Goal: Find specific page/section: Find specific page/section

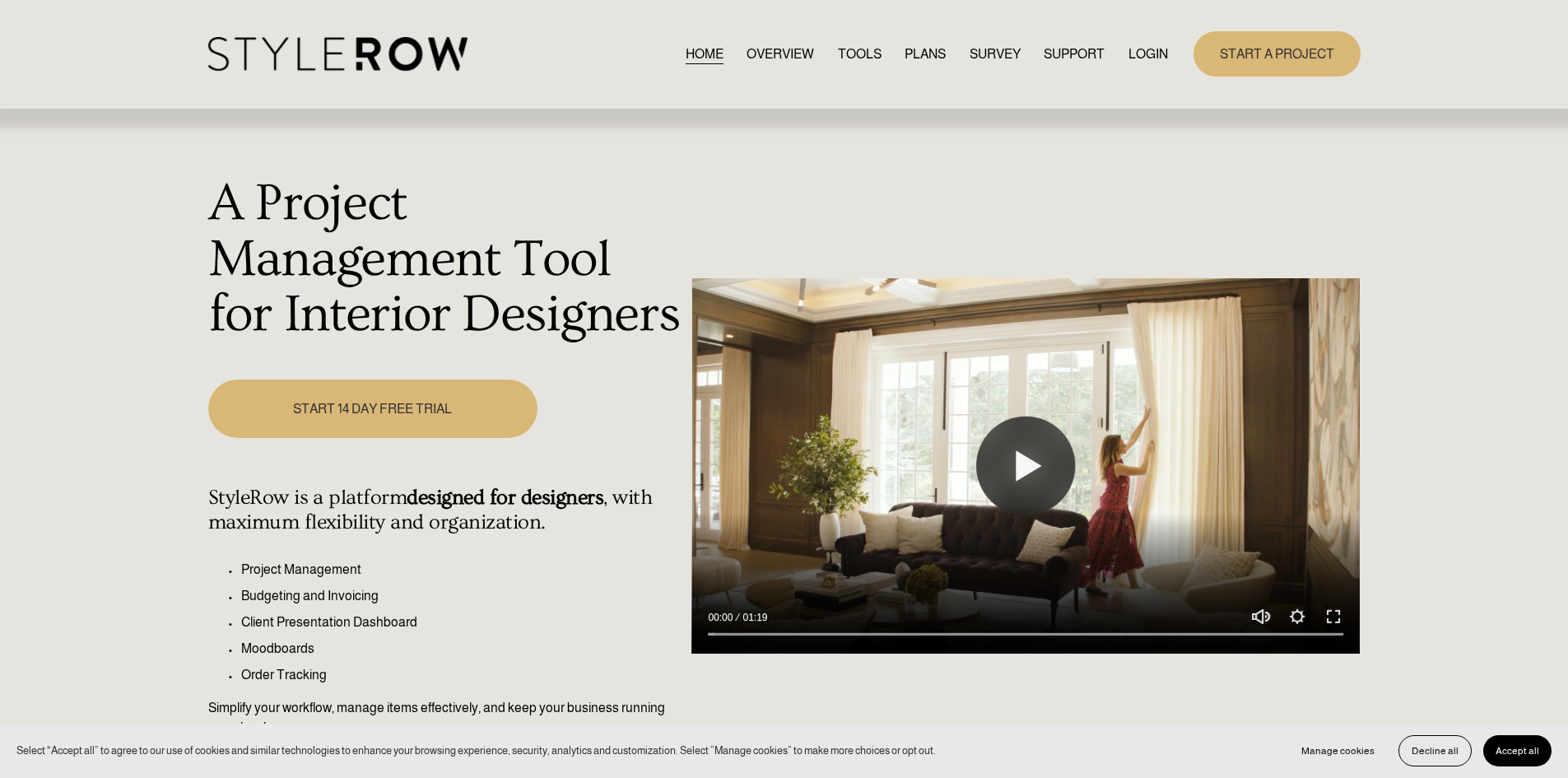
click at [1141, 65] on link "LOGIN" at bounding box center [1148, 53] width 40 height 22
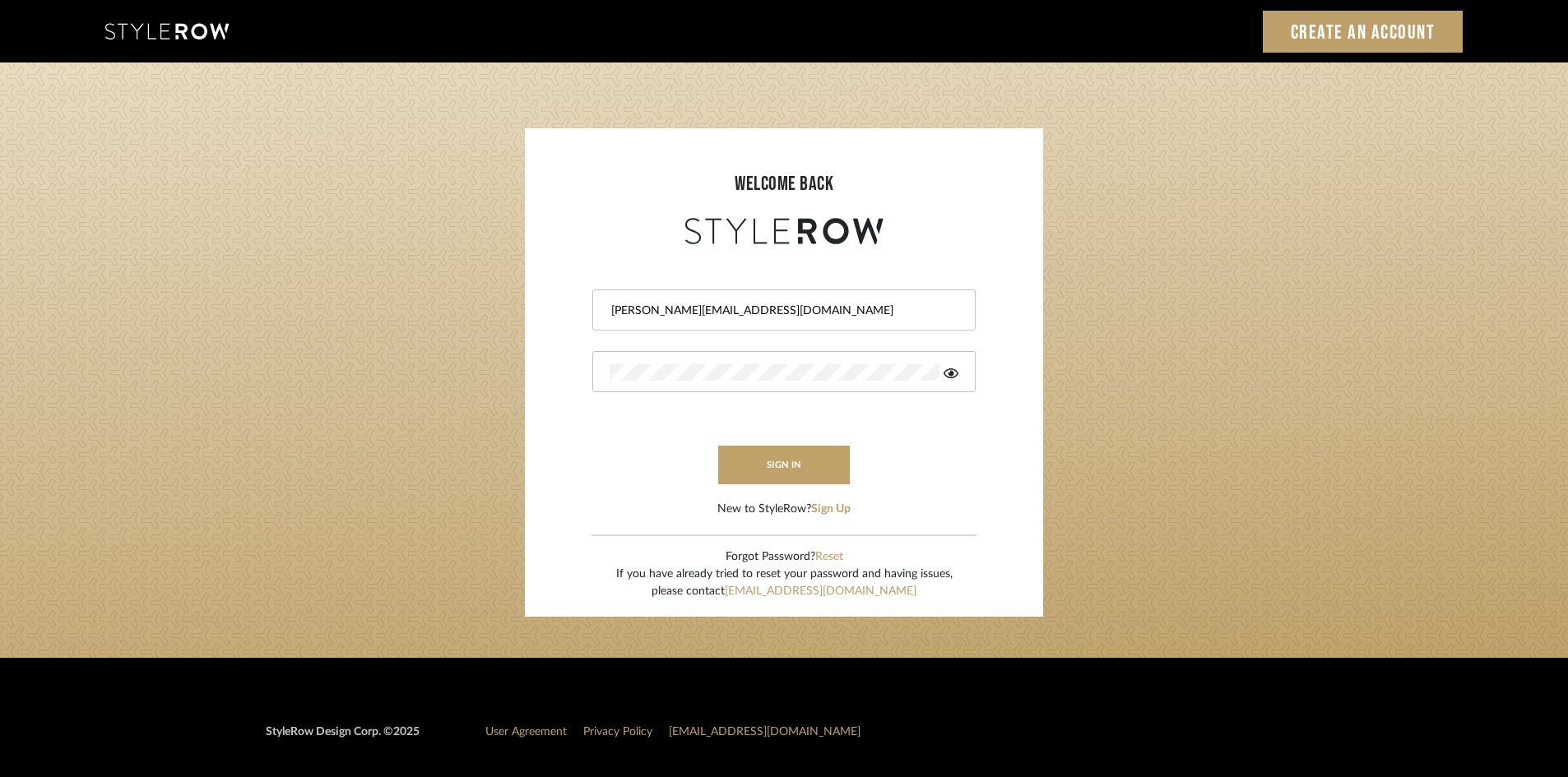
click at [1367, 338] on login-page "welcome back chad@aurorafarewell.com sign in New to StyleRow? Sign Up Forgot Pa…" at bounding box center [784, 360] width 1568 height 596
click at [746, 462] on button "sign in" at bounding box center [784, 465] width 132 height 39
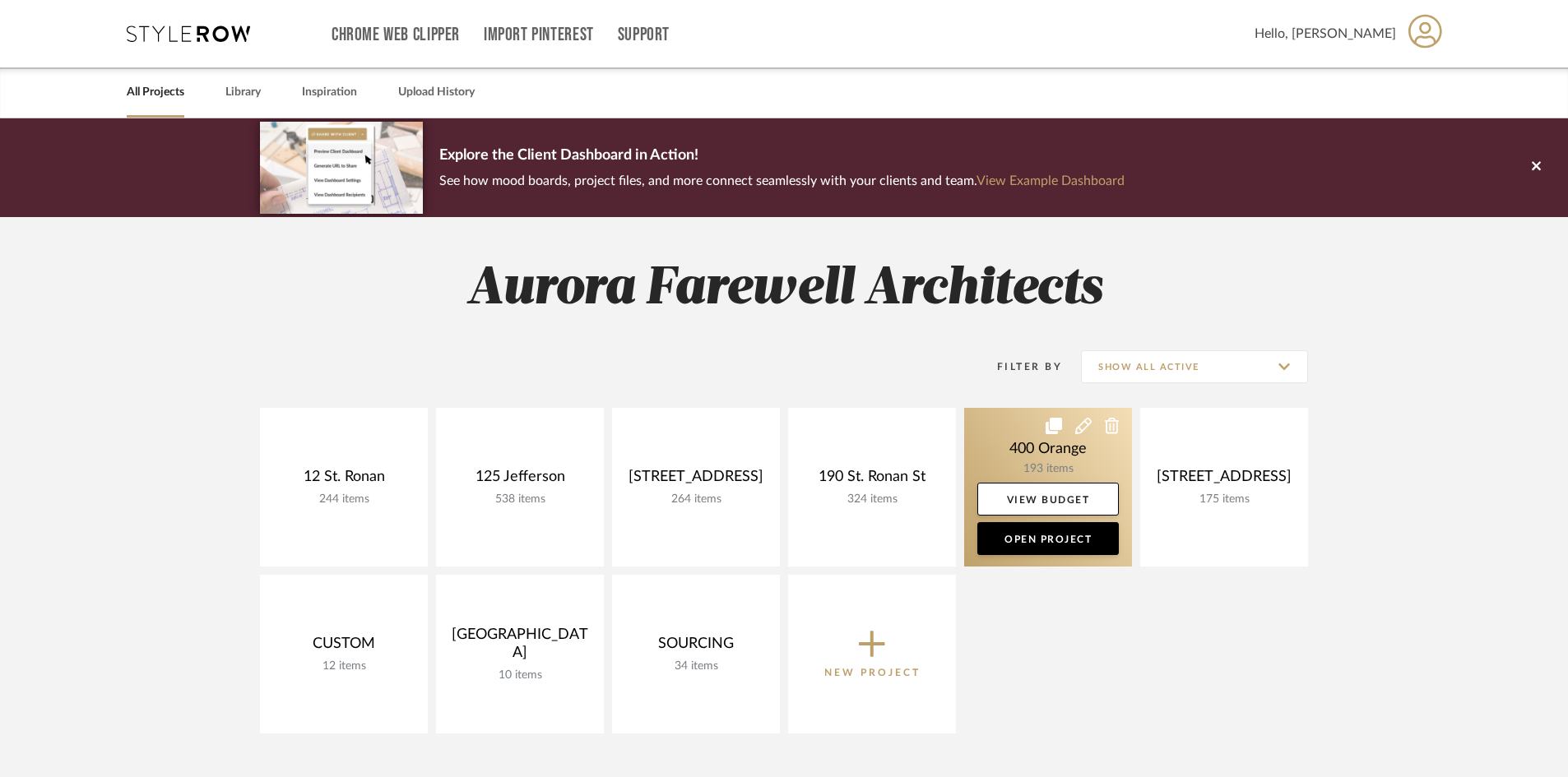
click at [1075, 468] on link at bounding box center [1048, 487] width 168 height 158
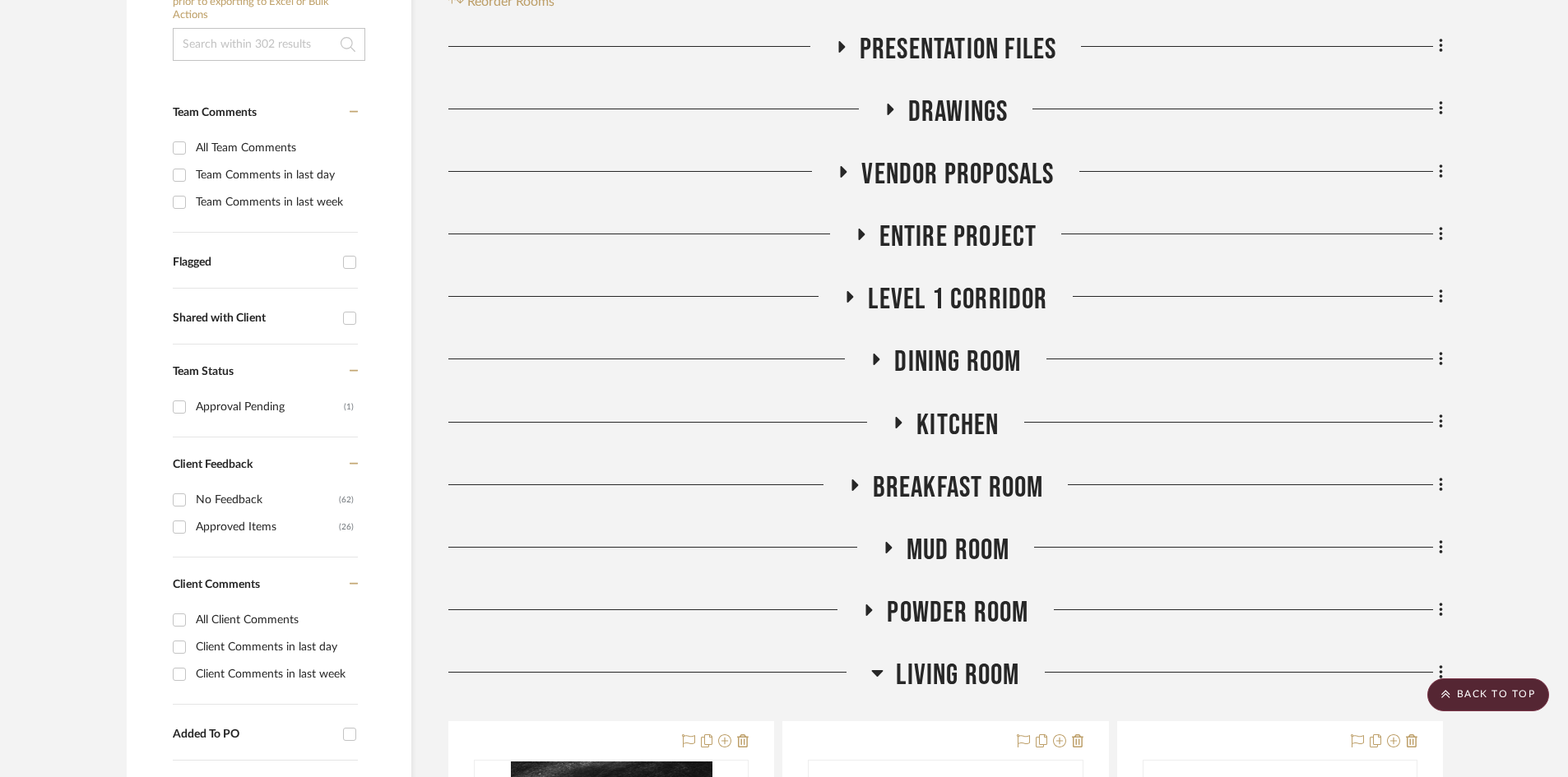
scroll to position [329, 0]
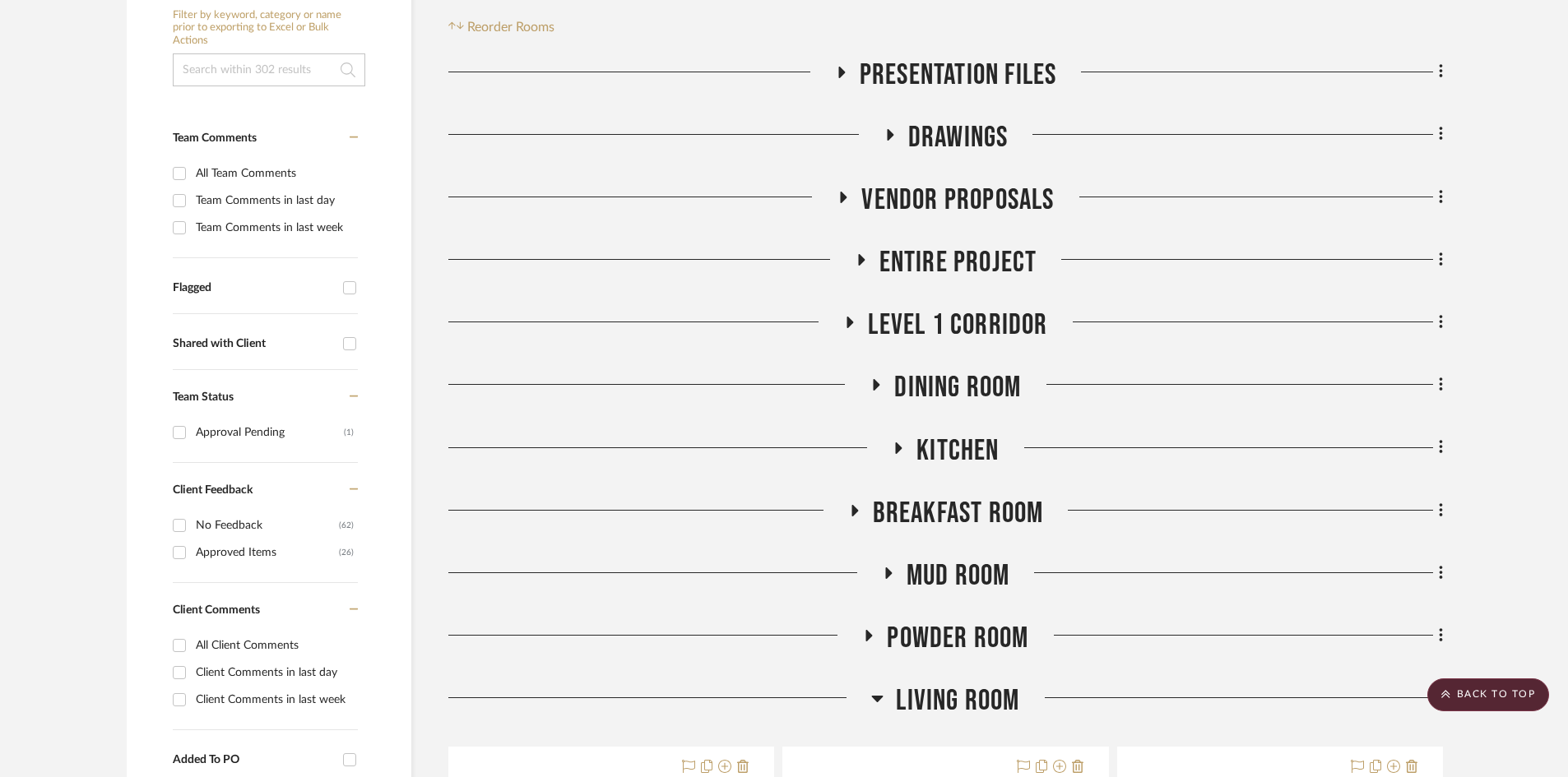
click at [893, 315] on span "Level 1 Corridor" at bounding box center [958, 325] width 180 height 35
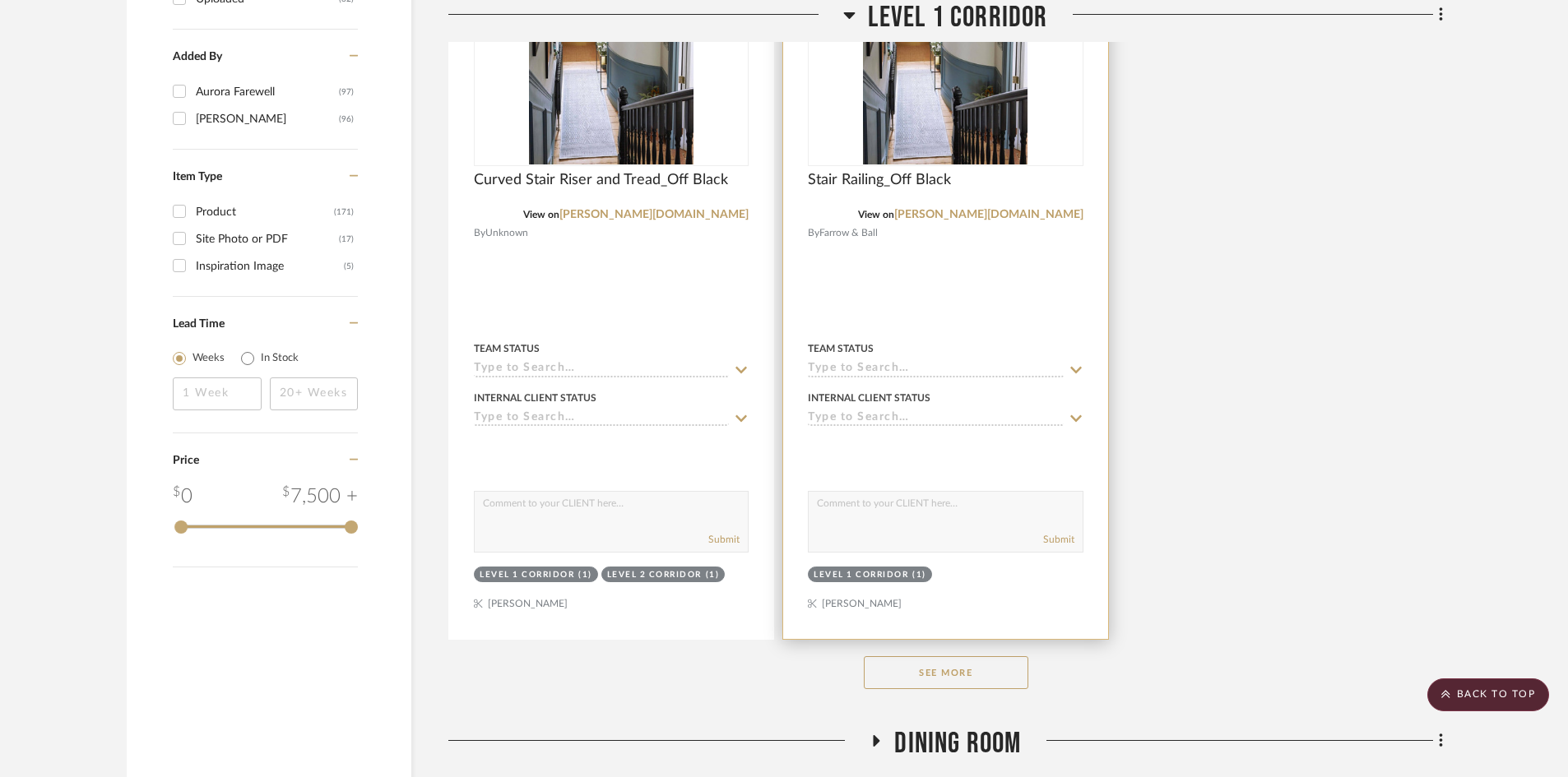
scroll to position [2632, 0]
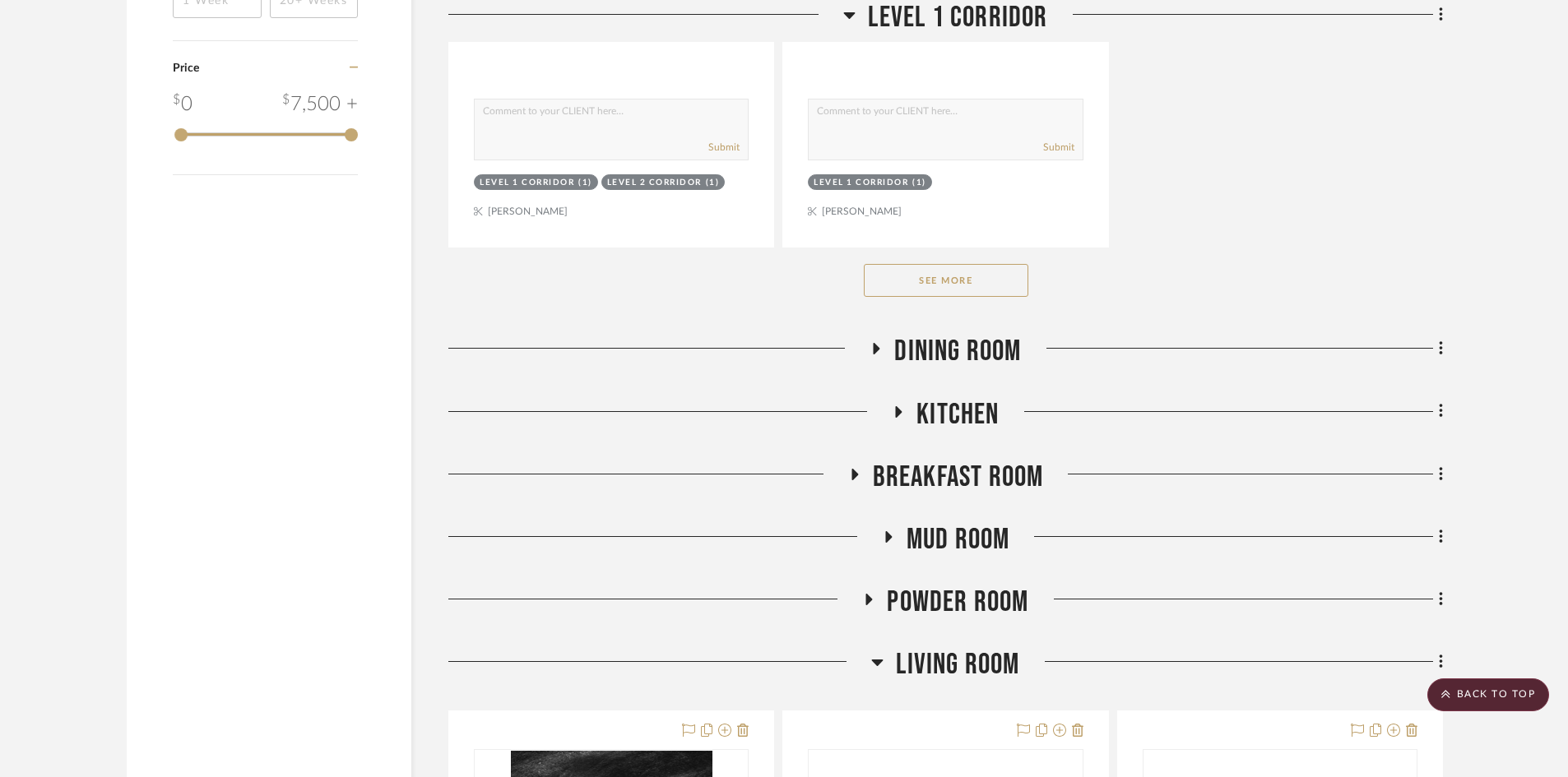
click at [964, 284] on button "See More" at bounding box center [946, 281] width 165 height 33
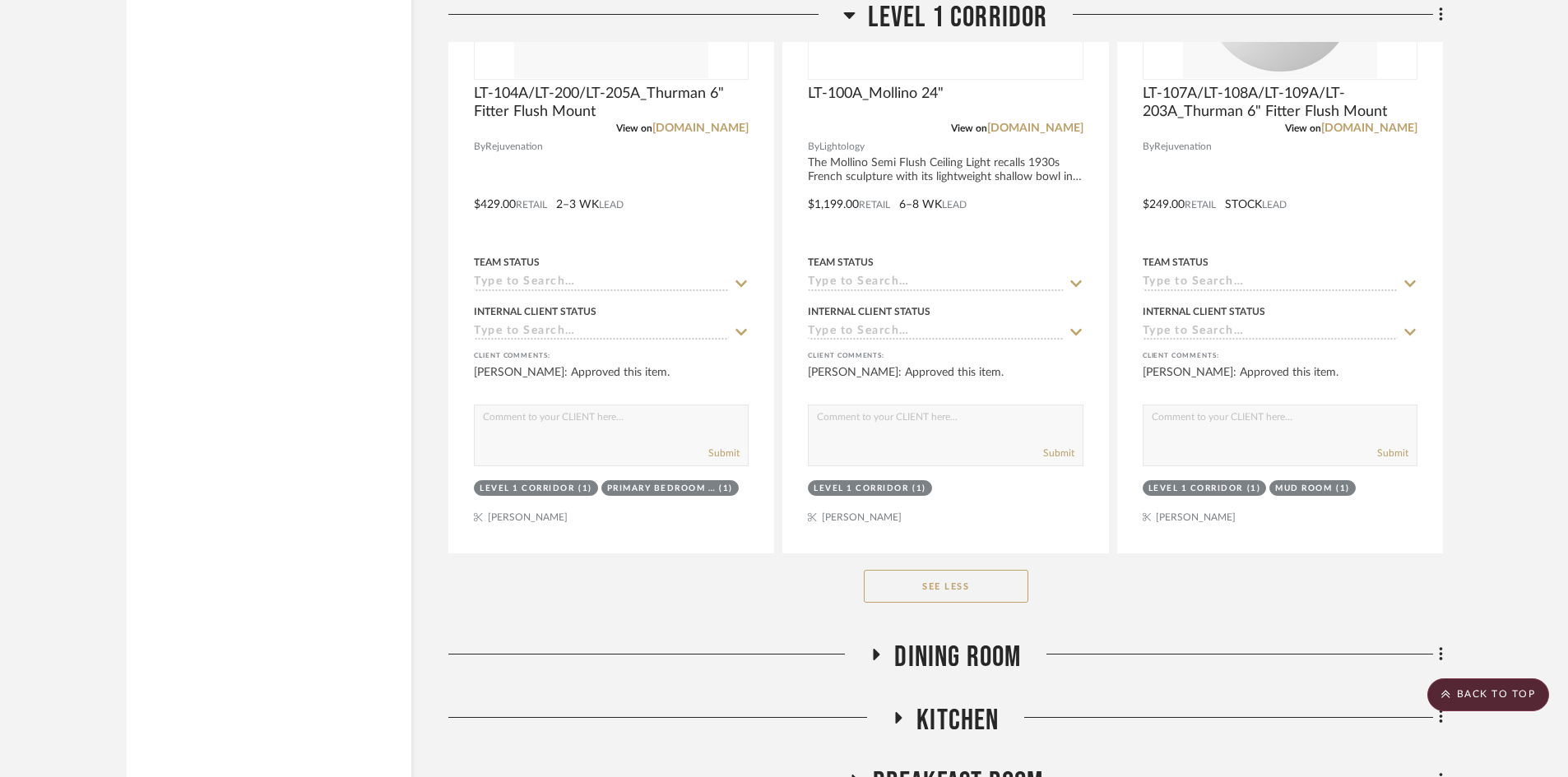
scroll to position [4689, 0]
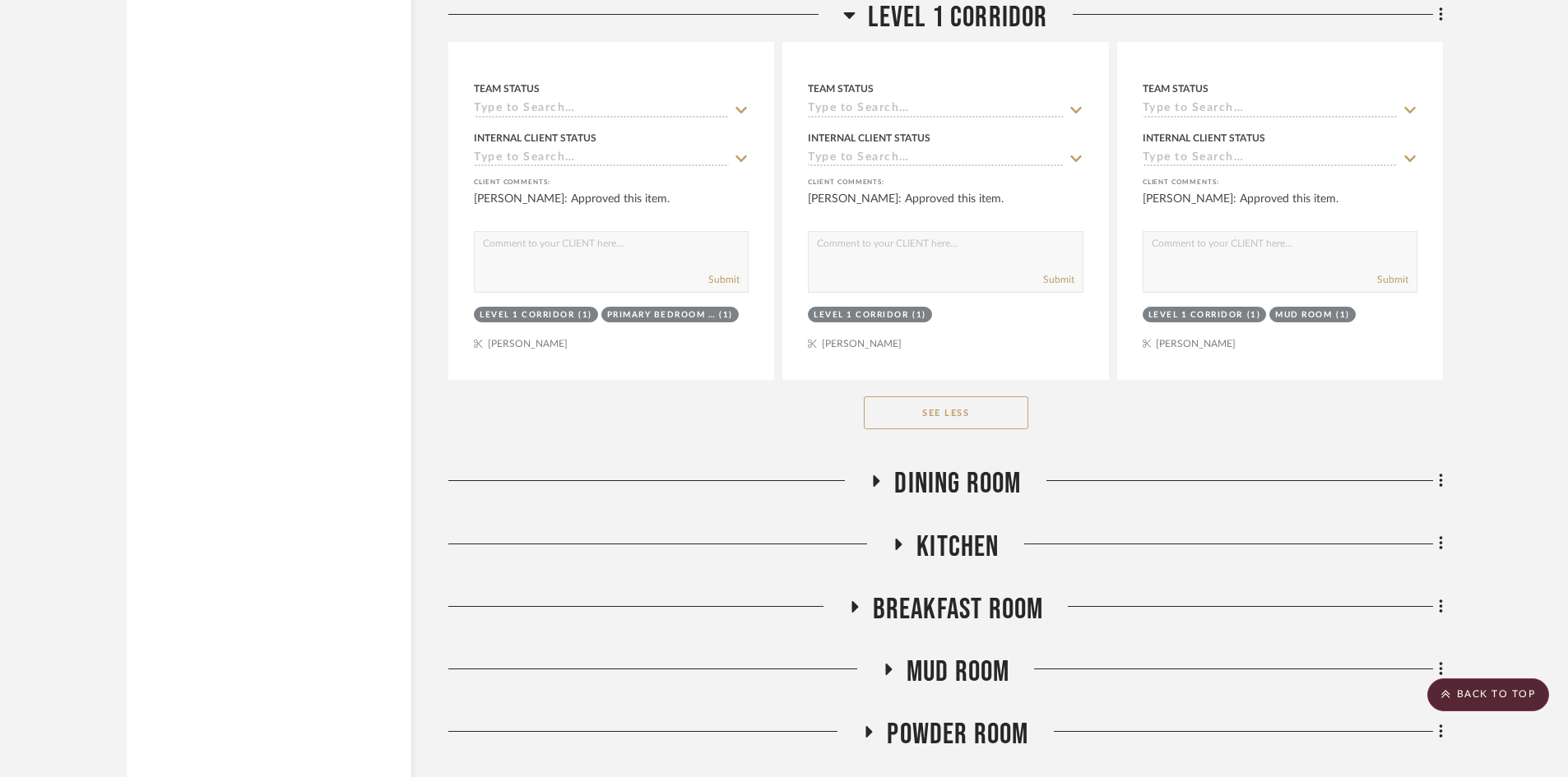
click at [925, 420] on button "See Less" at bounding box center [946, 413] width 165 height 33
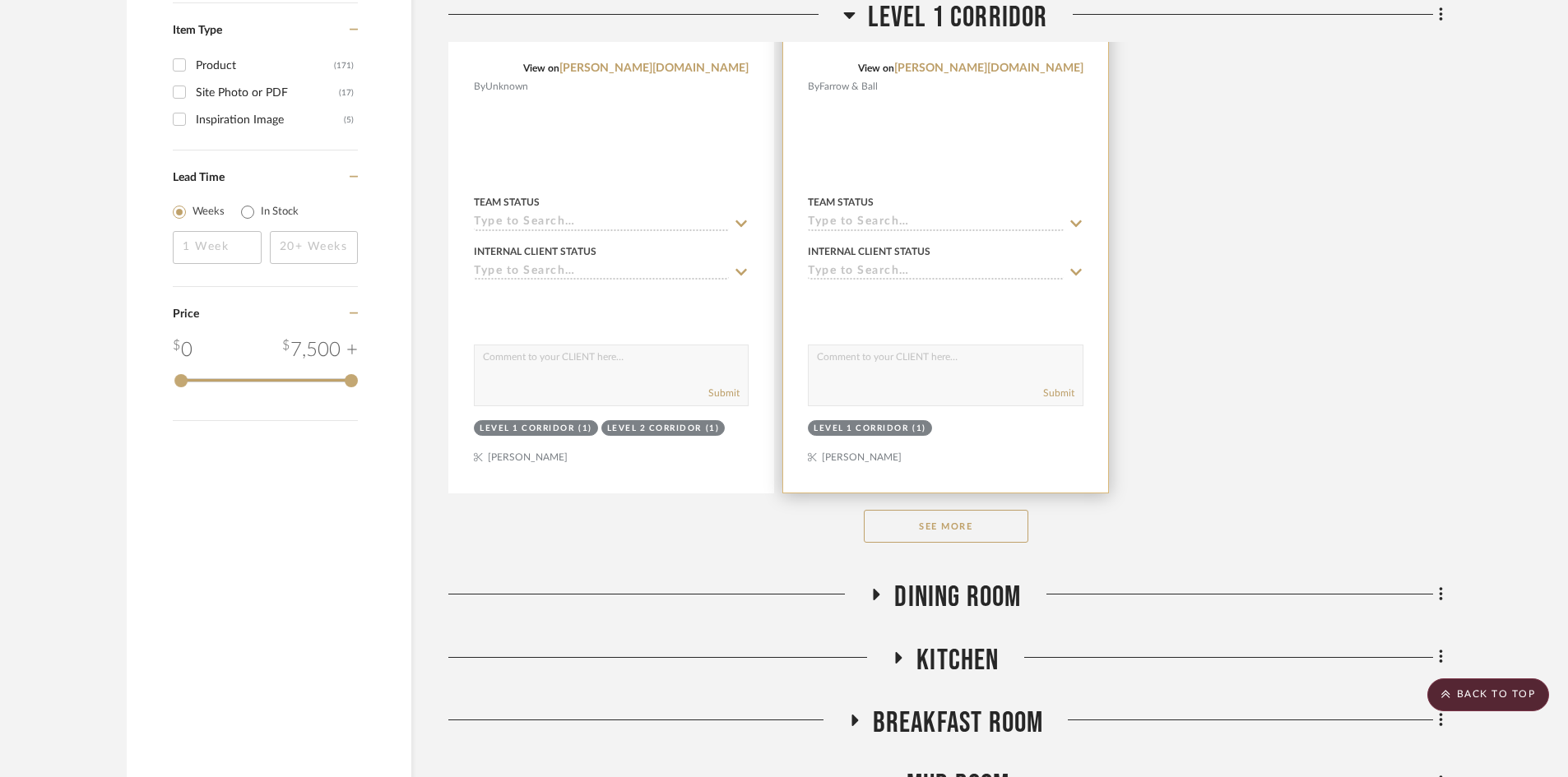
scroll to position [2385, 0]
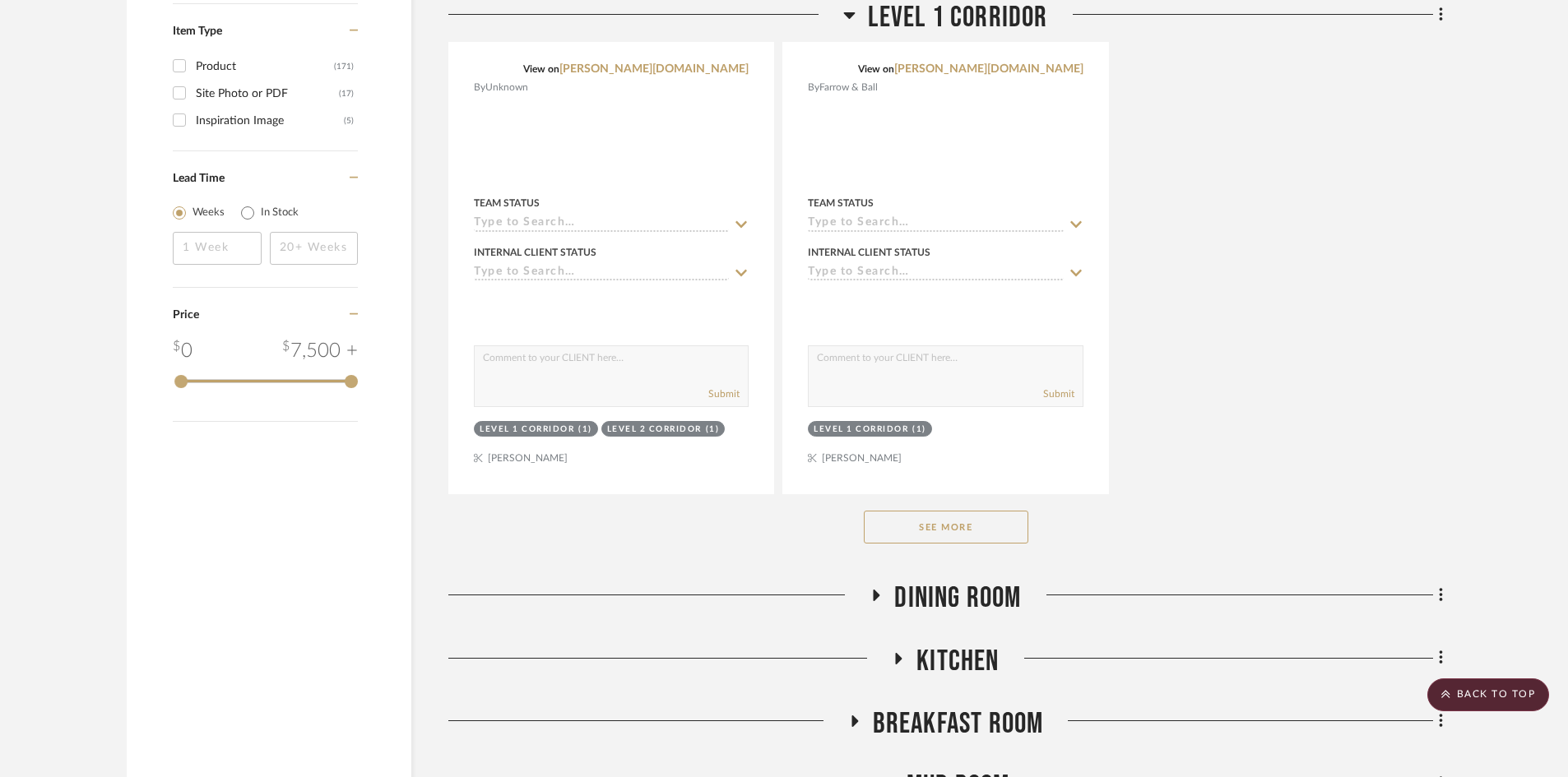
click at [949, 542] on button "See More" at bounding box center [946, 528] width 165 height 33
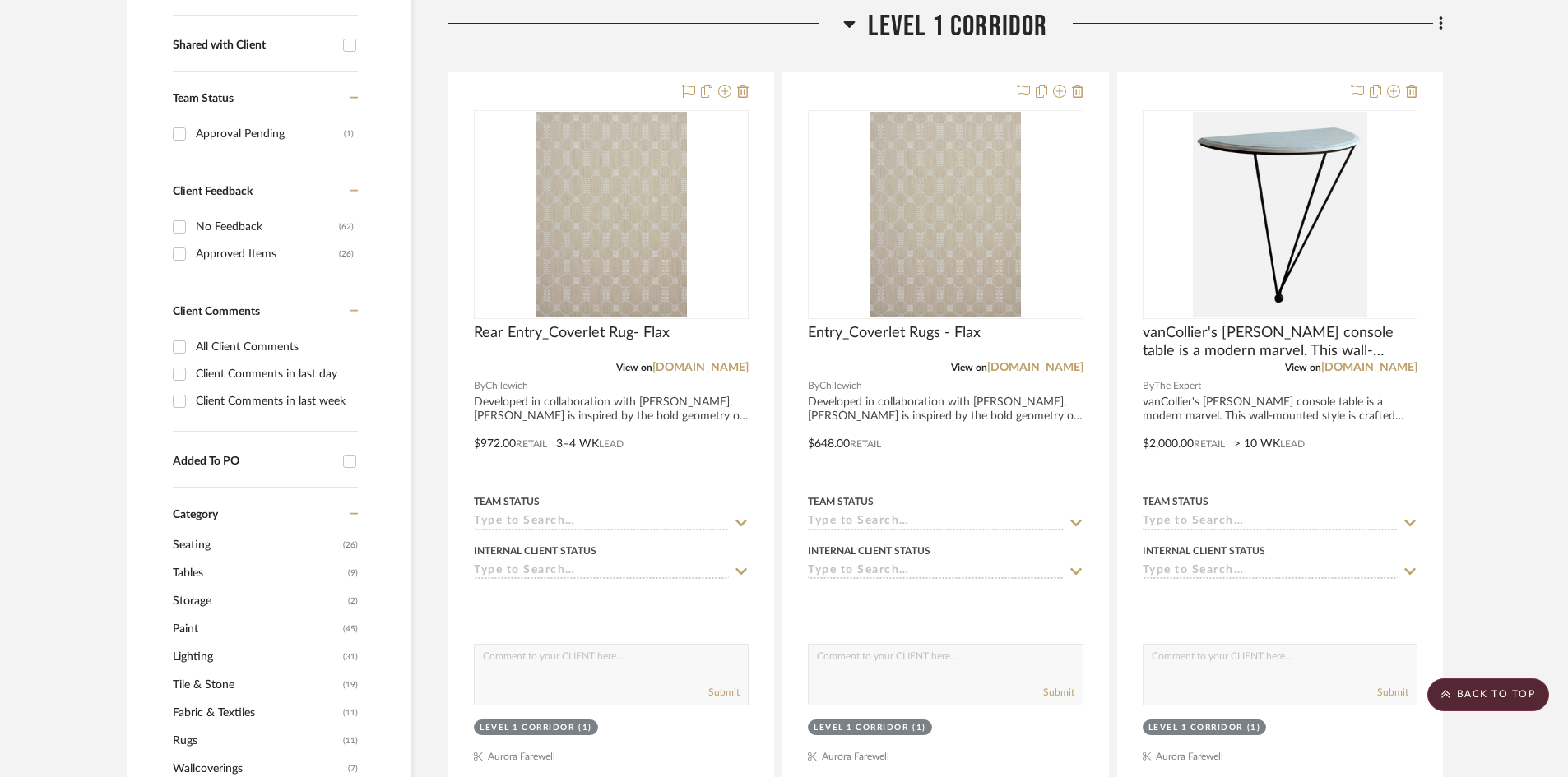
scroll to position [329, 0]
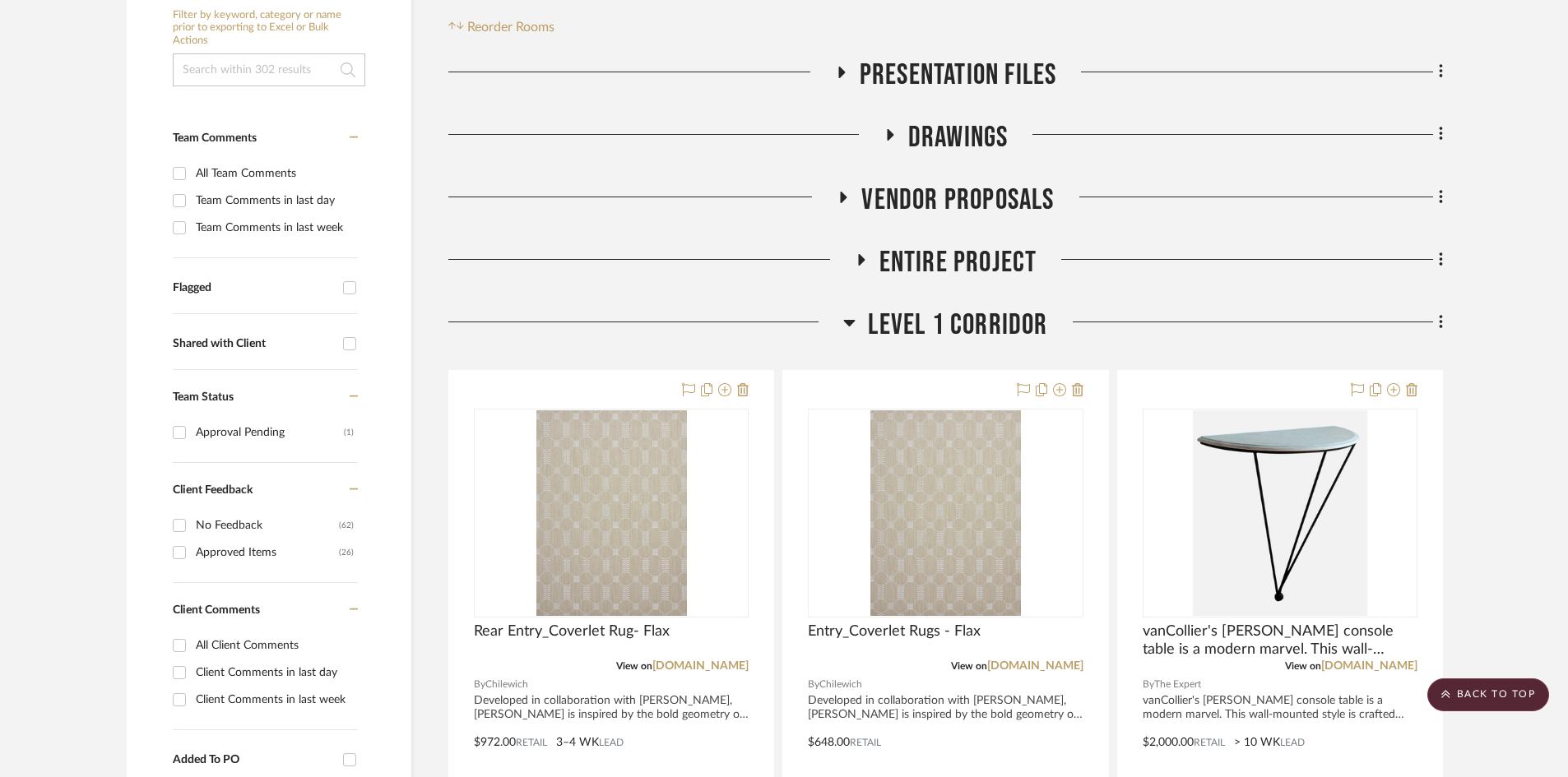
click at [949, 316] on span "Level 1 Corridor" at bounding box center [958, 325] width 180 height 35
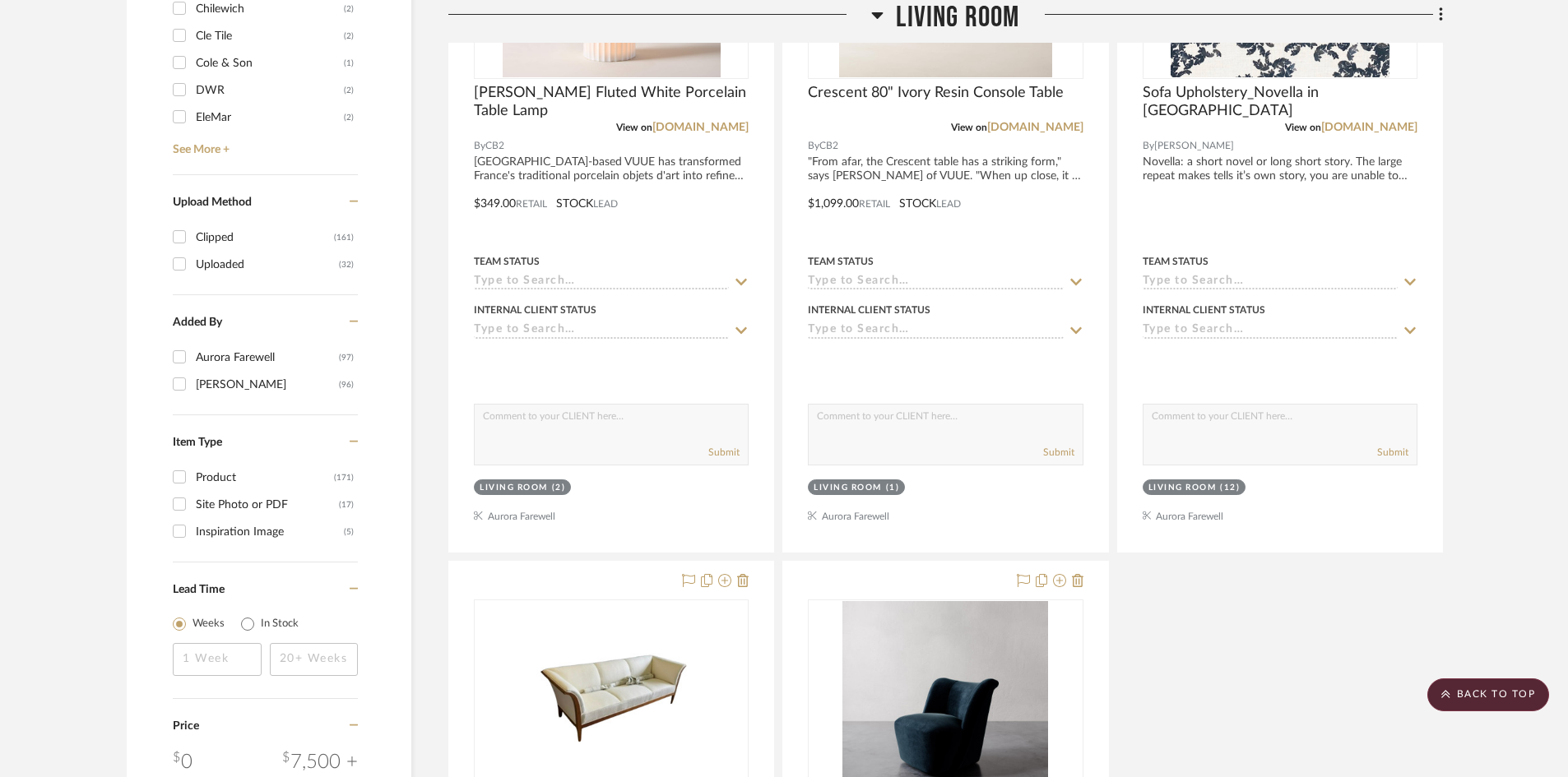
scroll to position [2715, 0]
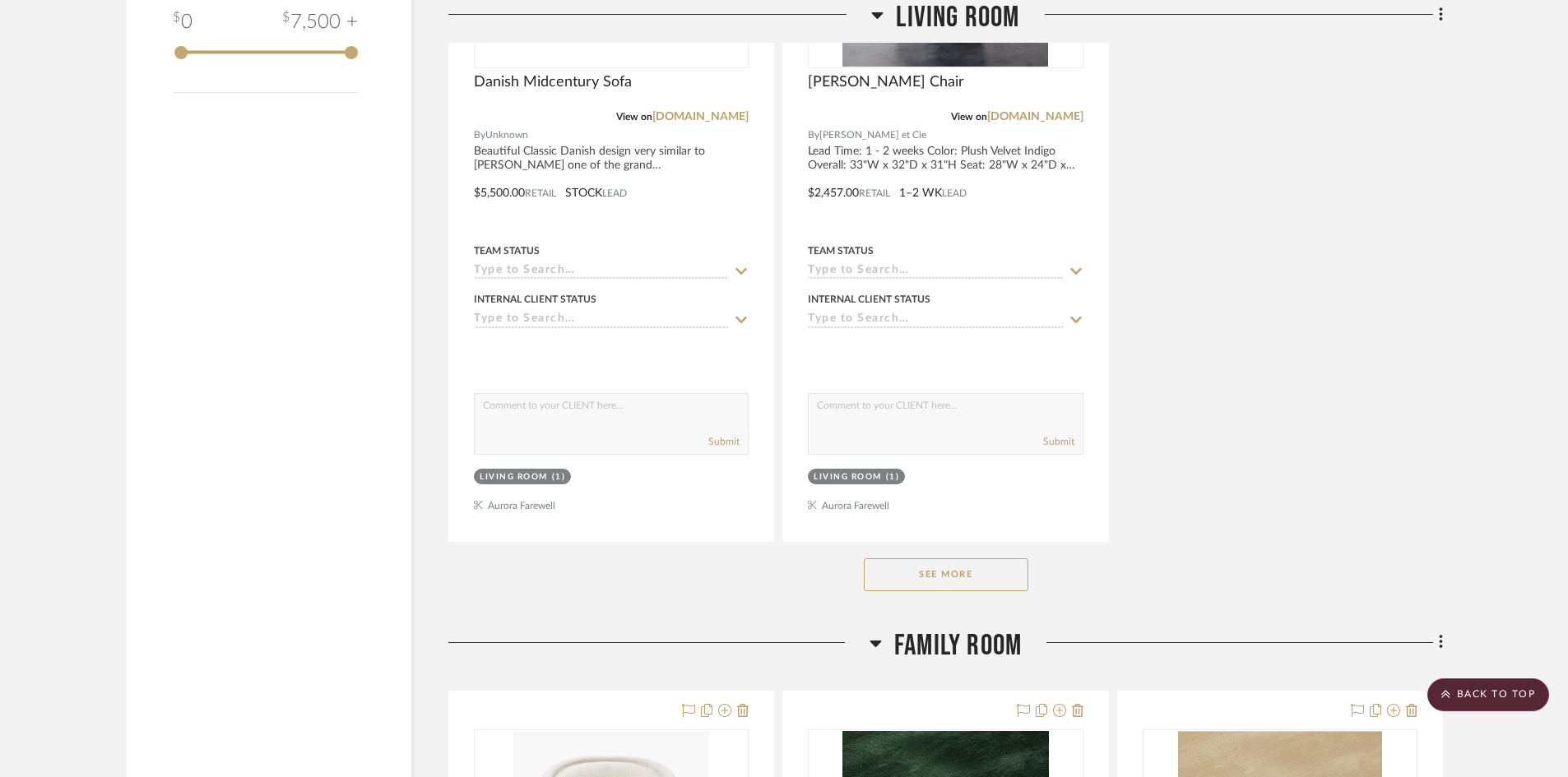
click at [981, 575] on button "See More" at bounding box center [946, 575] width 165 height 33
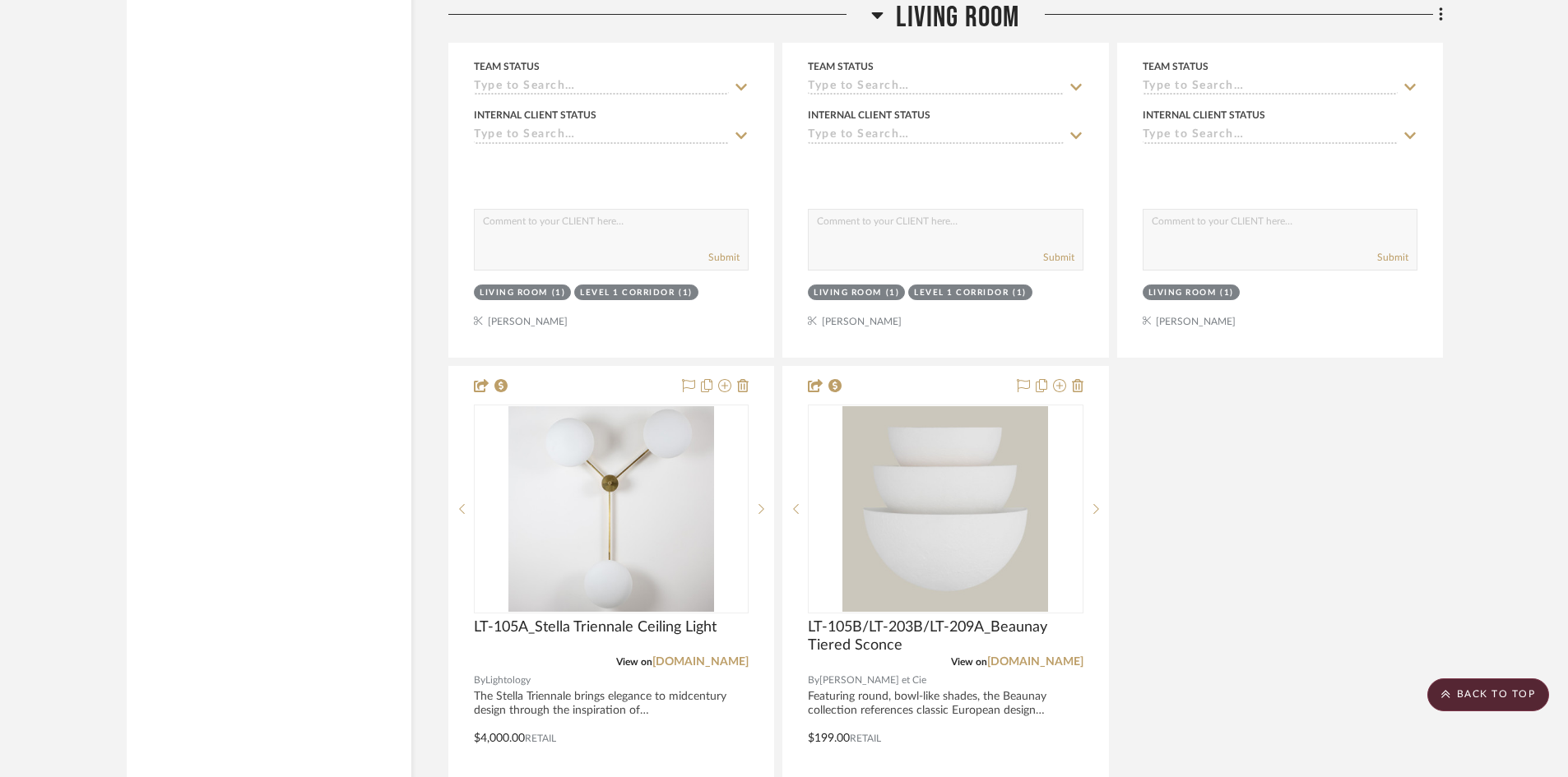
scroll to position [5265, 0]
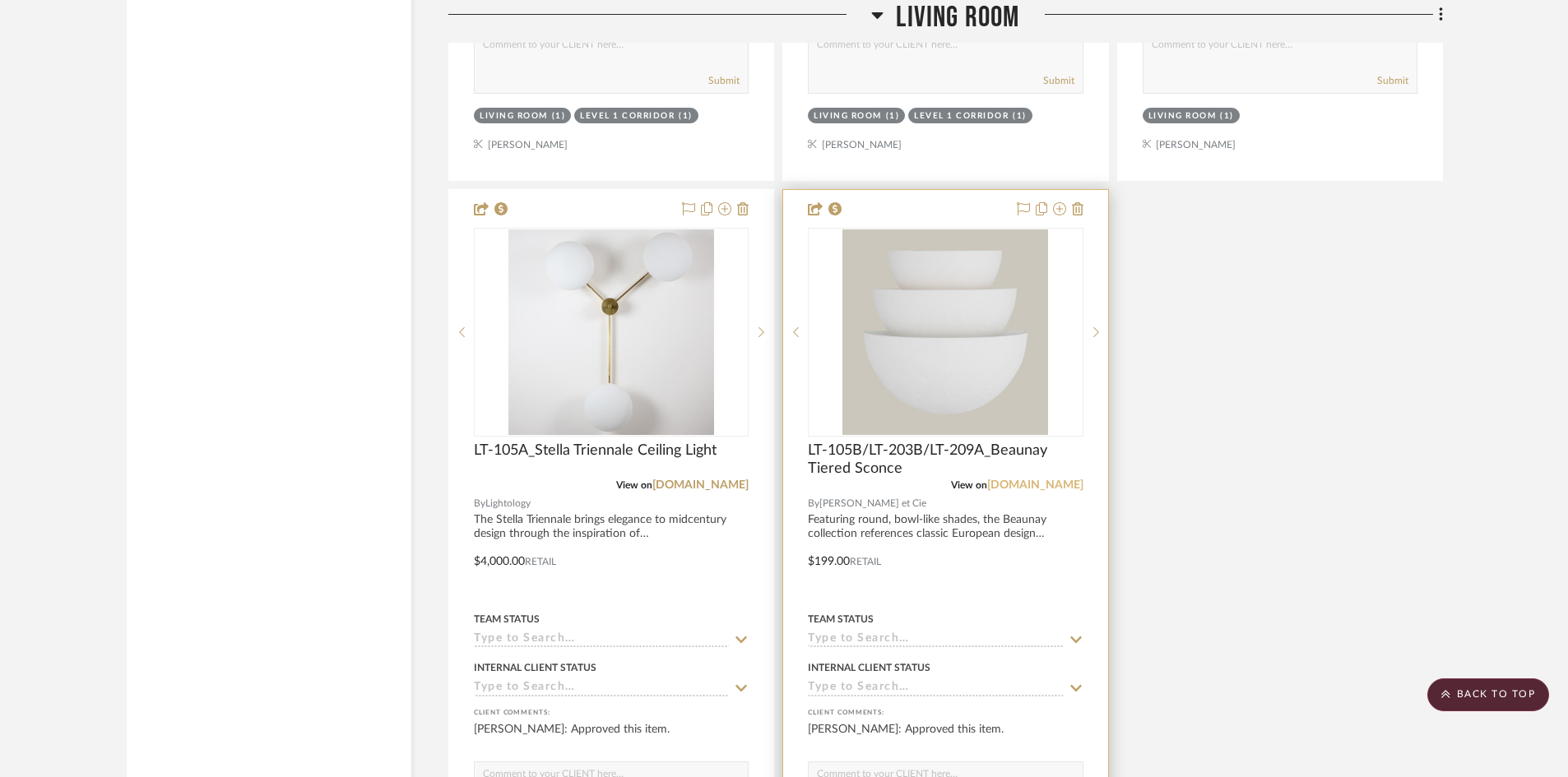
click at [1058, 484] on link "lemieuxetcie.com" at bounding box center [1035, 485] width 97 height 12
